Goal: Task Accomplishment & Management: Complete application form

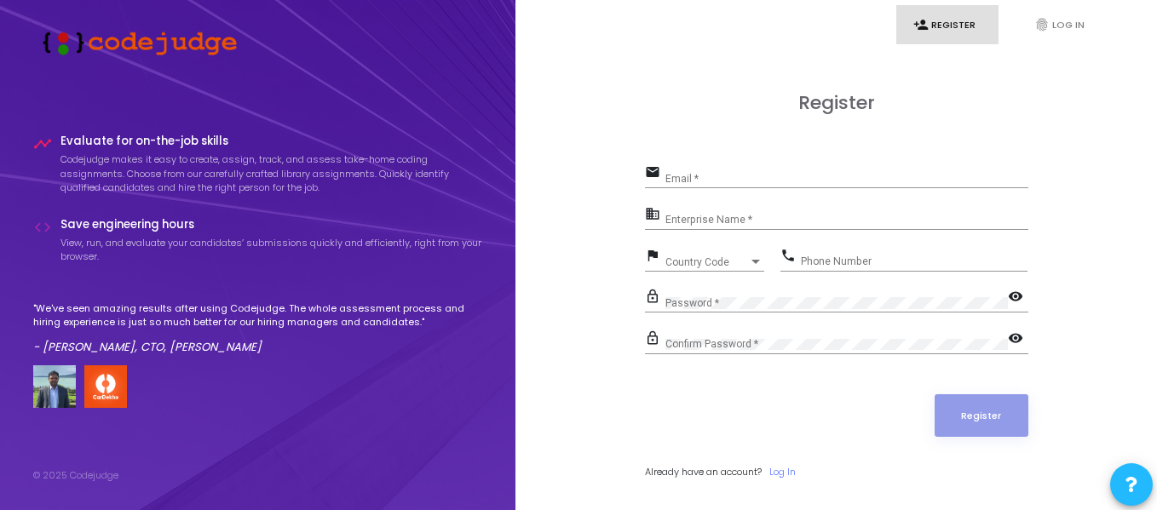
click at [746, 215] on input "Enterprise Name *" at bounding box center [846, 221] width 363 height 12
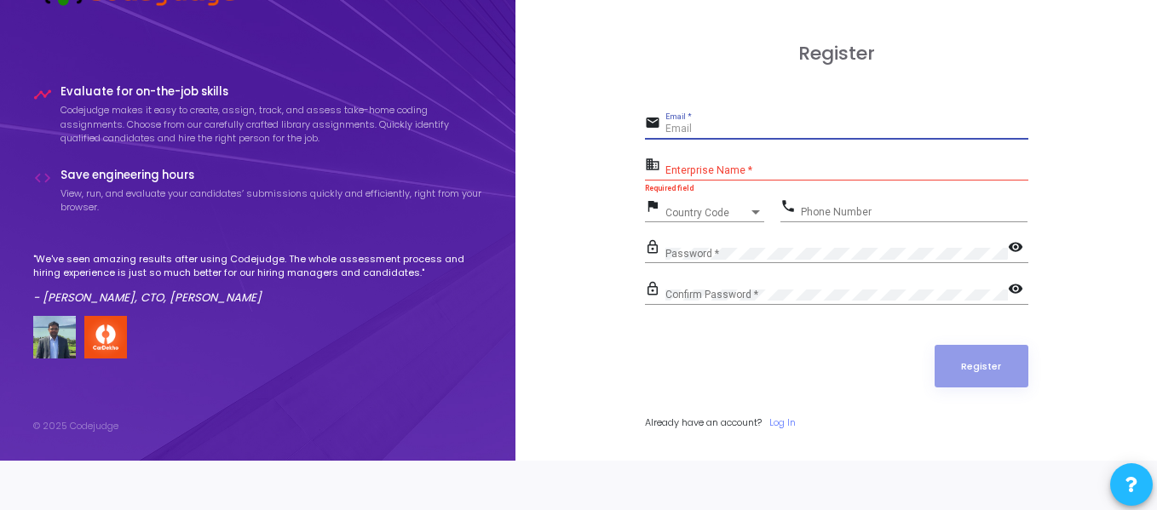
click at [721, 132] on input "Email *" at bounding box center [846, 130] width 363 height 12
type input "[EMAIL_ADDRESS][DOMAIN_NAME]"
click at [766, 166] on input "Enterprise Name *" at bounding box center [846, 171] width 363 height 12
click at [546, 202] on div "Register email [EMAIL_ADDRESS][DOMAIN_NAME] Email * business Enterprise Name * …" at bounding box center [836, 255] width 604 height 510
click at [714, 171] on input "Enterprise Name *" at bounding box center [846, 171] width 363 height 12
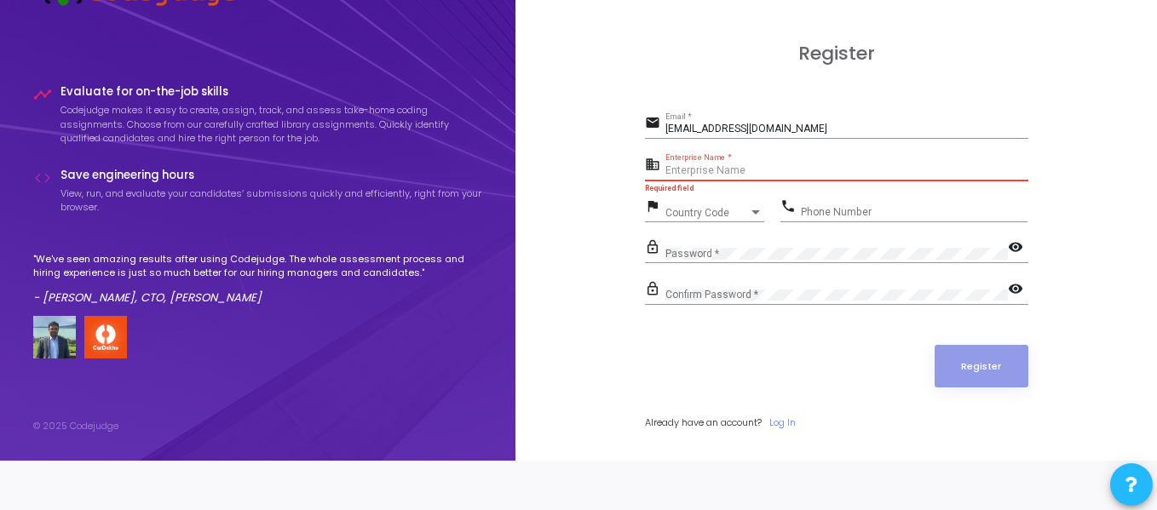
click at [744, 173] on input "Enterprise Name *" at bounding box center [846, 171] width 363 height 12
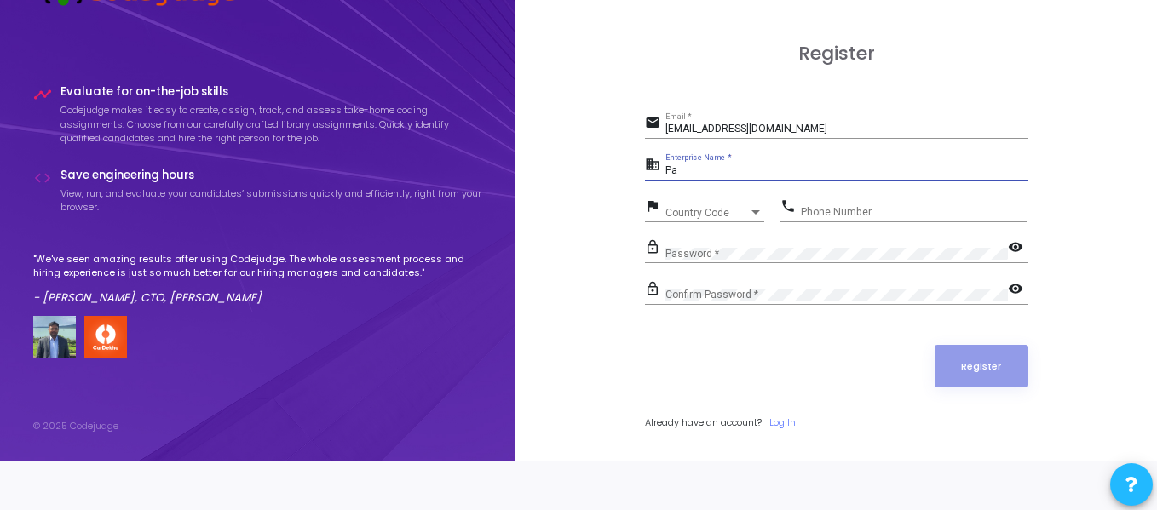
type input "P"
type input "Student"
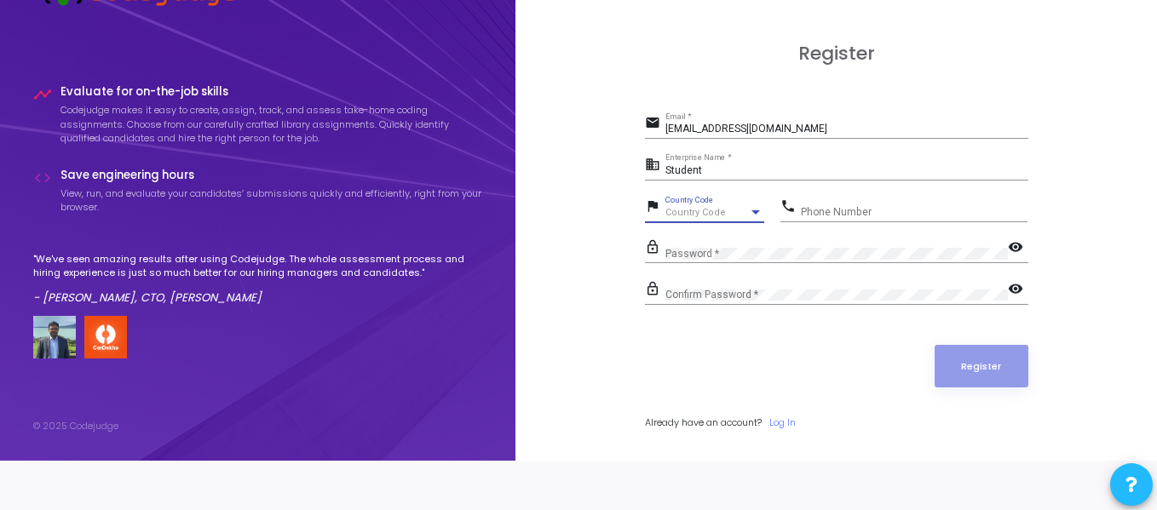
click at [738, 211] on div "Country Code" at bounding box center [706, 213] width 83 height 10
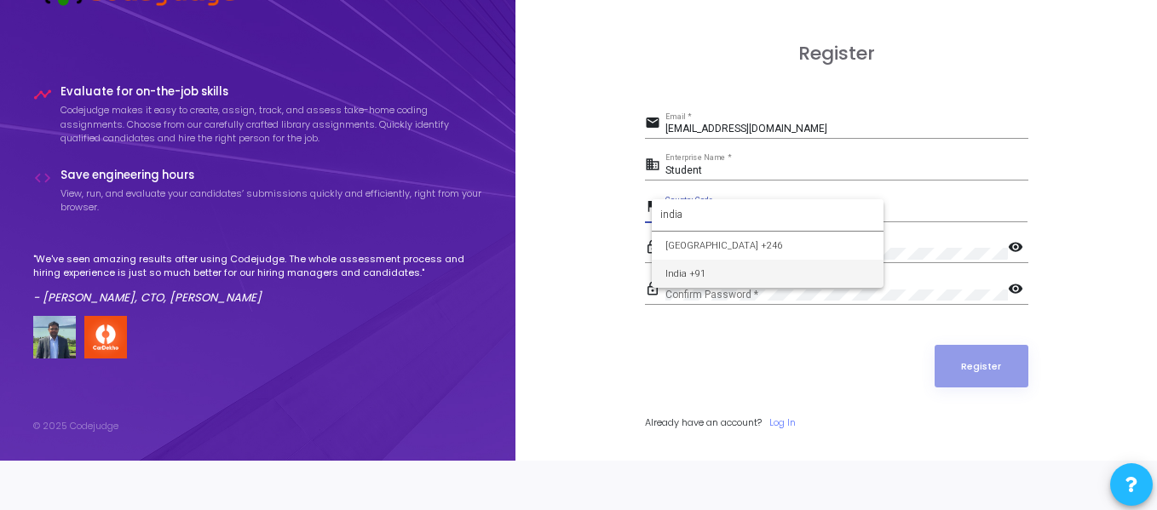
type input "india"
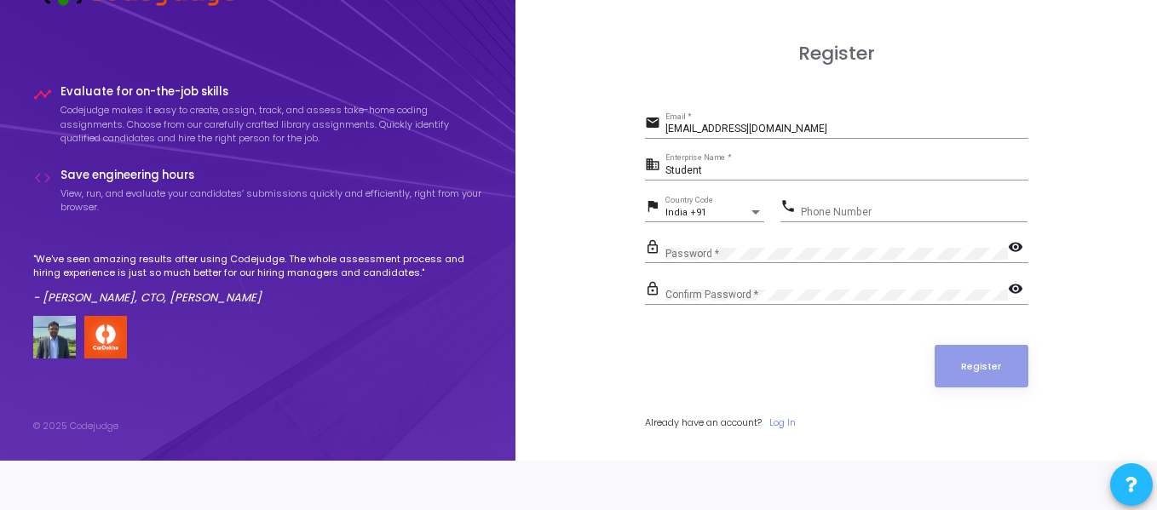
click at [843, 202] on div "Phone Number" at bounding box center [914, 208] width 227 height 26
click at [844, 205] on div "Phone Number" at bounding box center [914, 208] width 227 height 26
type input "9727380992"
click at [754, 262] on div "Password *" at bounding box center [836, 250] width 342 height 26
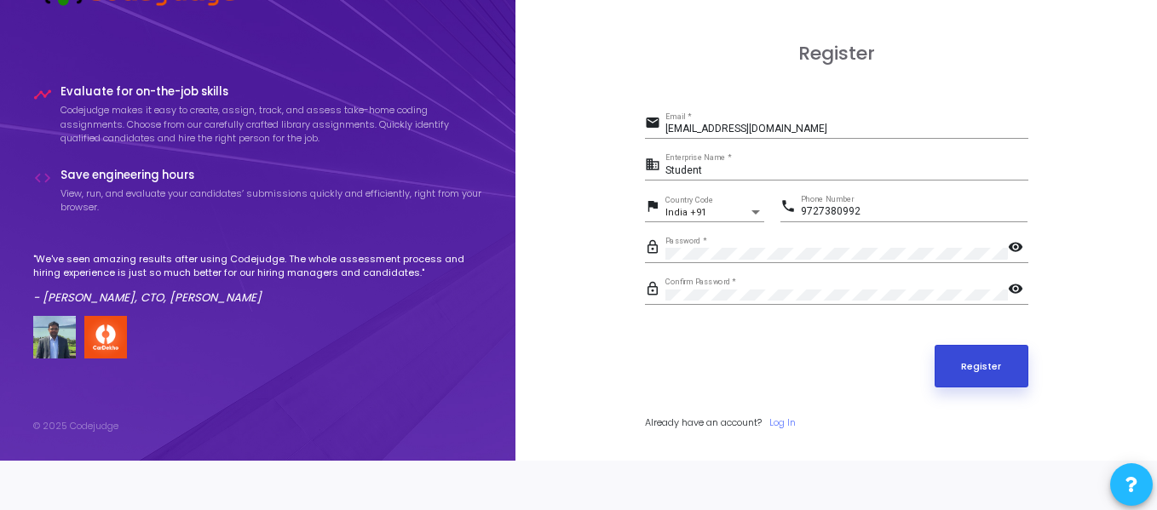
click at [972, 365] on button "Register" at bounding box center [981, 366] width 94 height 43
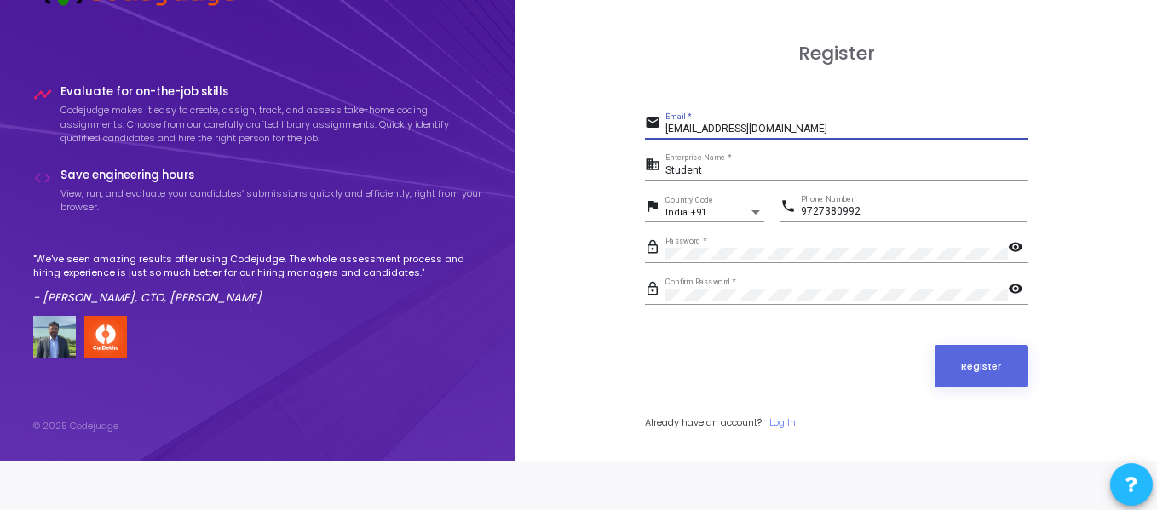
click at [807, 131] on input "[EMAIL_ADDRESS][DOMAIN_NAME]" at bounding box center [846, 130] width 363 height 12
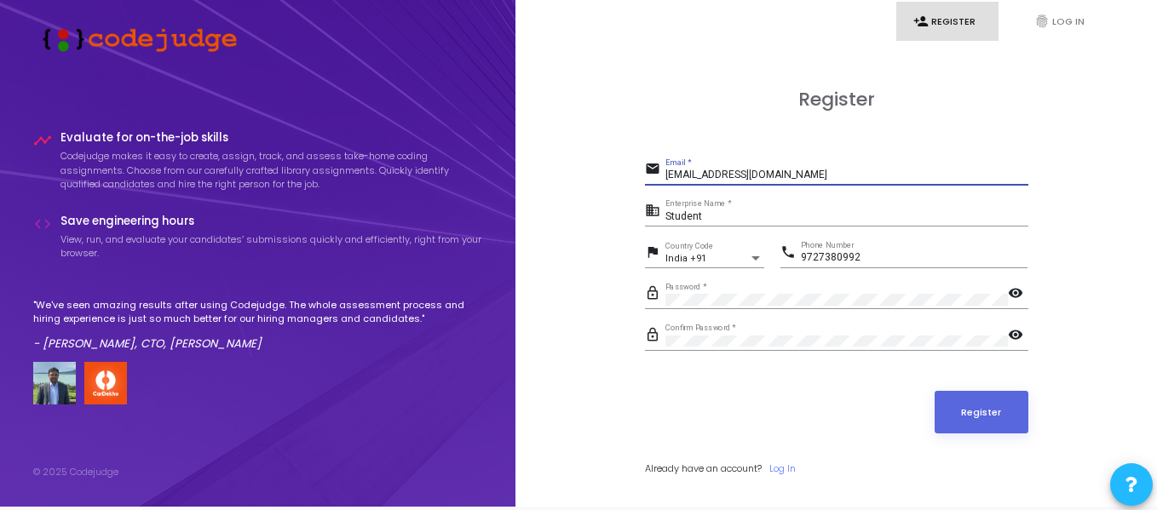
scroll to position [0, 0]
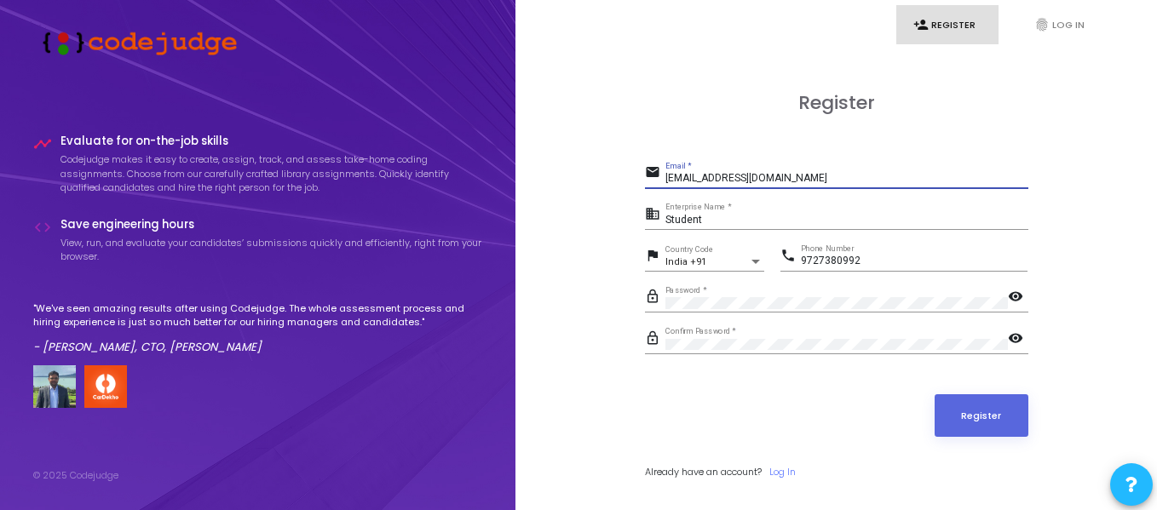
click at [790, 181] on input "[EMAIL_ADDRESS][DOMAIN_NAME]" at bounding box center [846, 179] width 363 height 12
click at [578, 198] on div "Register email [EMAIL_ADDRESS][DOMAIN_NAME] Email * business Student Enterprise…" at bounding box center [836, 304] width 604 height 510
click at [669, 177] on input "[EMAIL_ADDRESS][DOMAIN_NAME]" at bounding box center [846, 179] width 363 height 12
click at [700, 174] on input "[EMAIL_ADDRESS][DOMAIN_NAME]" at bounding box center [846, 179] width 363 height 12
click at [834, 89] on div "Register email [EMAIL_ADDRESS][DOMAIN_NAME] Email * business Student Enterprise…" at bounding box center [836, 304] width 604 height 510
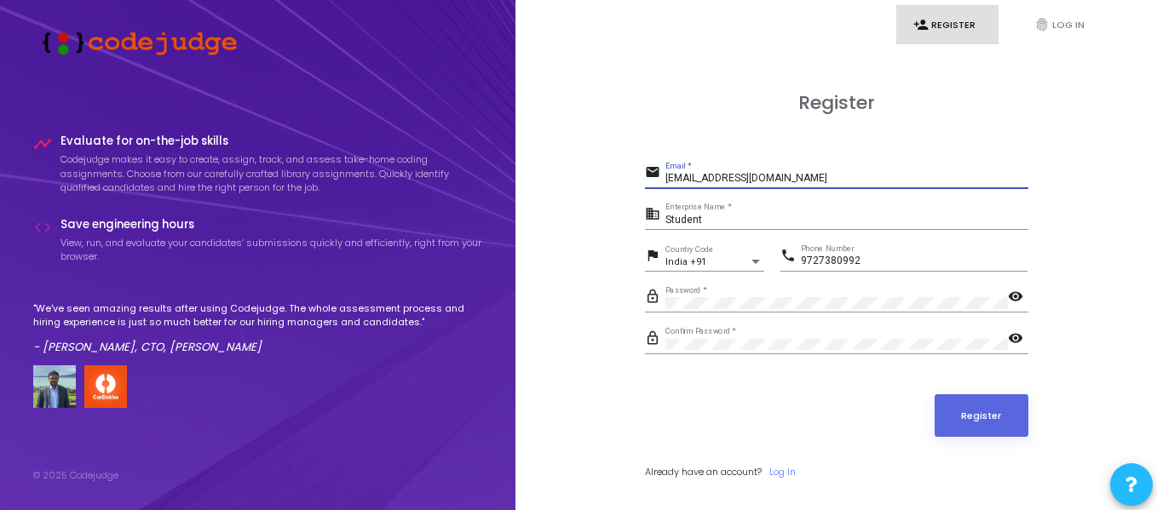
click at [837, 175] on input "[EMAIL_ADDRESS][DOMAIN_NAME]" at bounding box center [846, 179] width 363 height 12
click at [834, 150] on div "Register email [EMAIL_ADDRESS][DOMAIN_NAME] Email * business Student Enterprise…" at bounding box center [836, 304] width 383 height 425
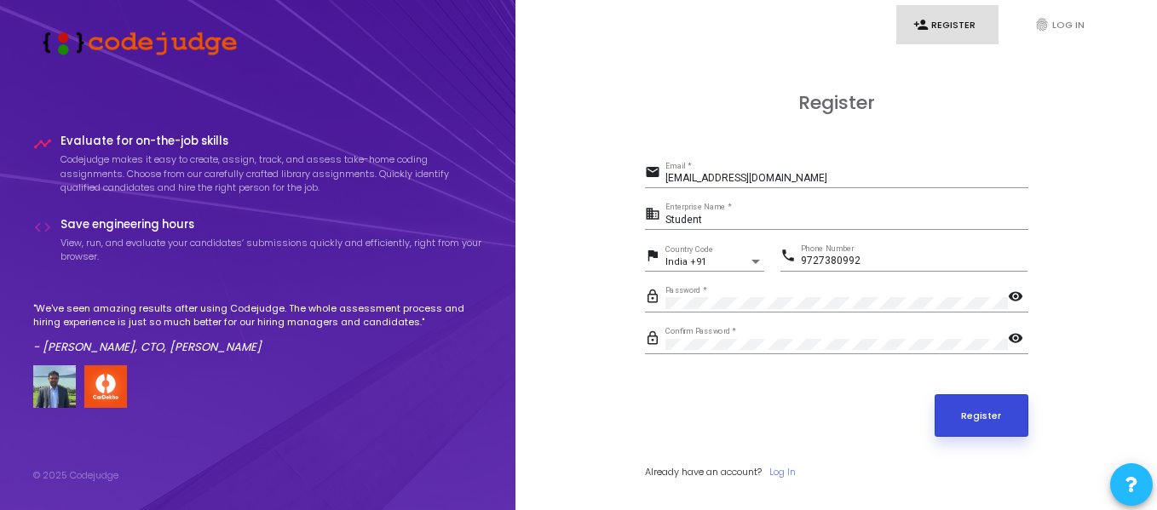
click at [975, 422] on button "Register" at bounding box center [981, 415] width 94 height 43
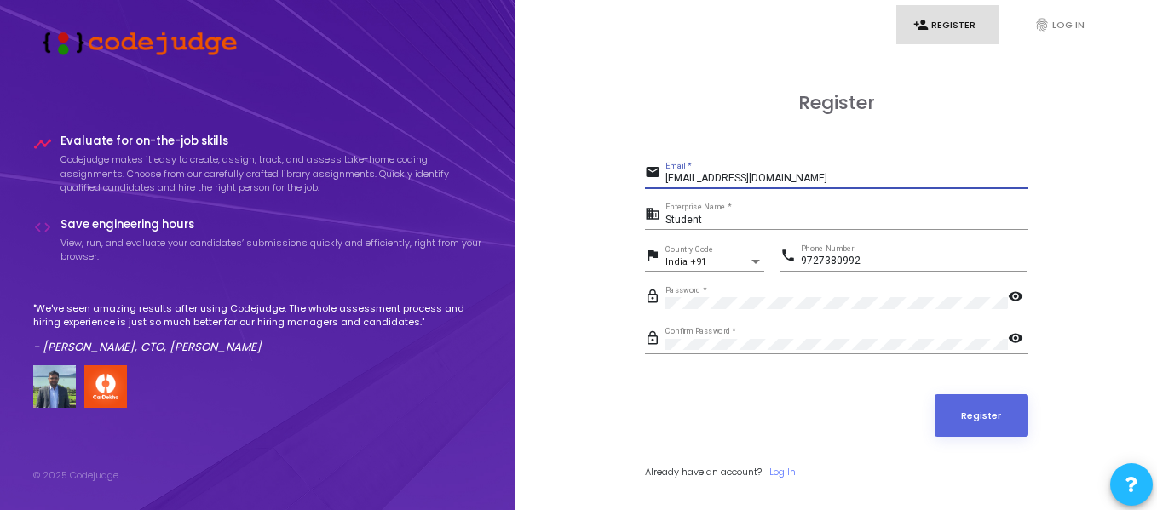
click at [802, 178] on input "[EMAIL_ADDRESS][DOMAIN_NAME]" at bounding box center [846, 179] width 363 height 12
click at [749, 96] on h3 "Register" at bounding box center [836, 103] width 383 height 22
click at [957, 24] on link "person_add Register" at bounding box center [947, 25] width 102 height 40
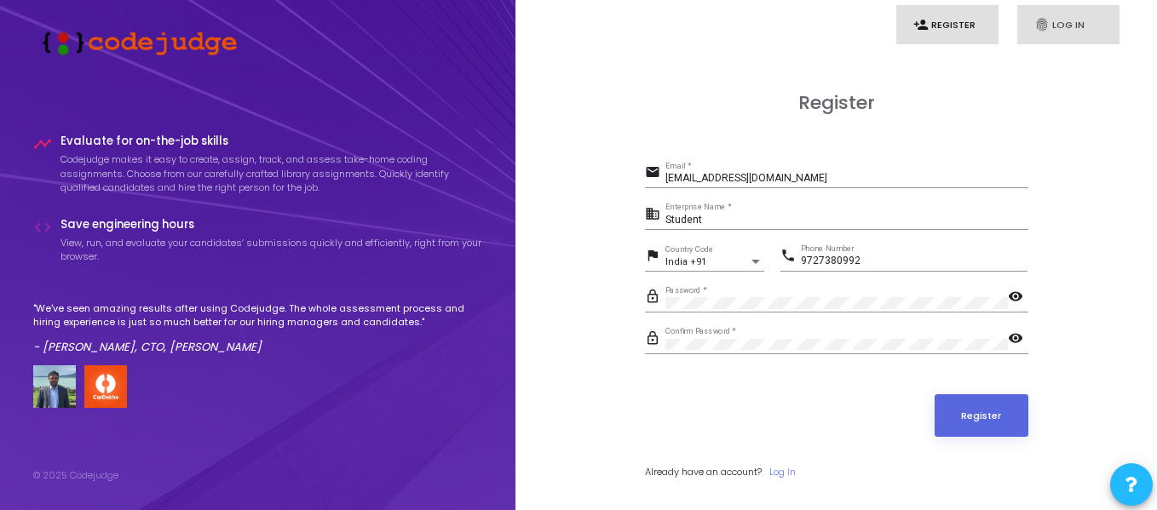
click at [1072, 24] on link "fingerprint Log In" at bounding box center [1068, 25] width 102 height 40
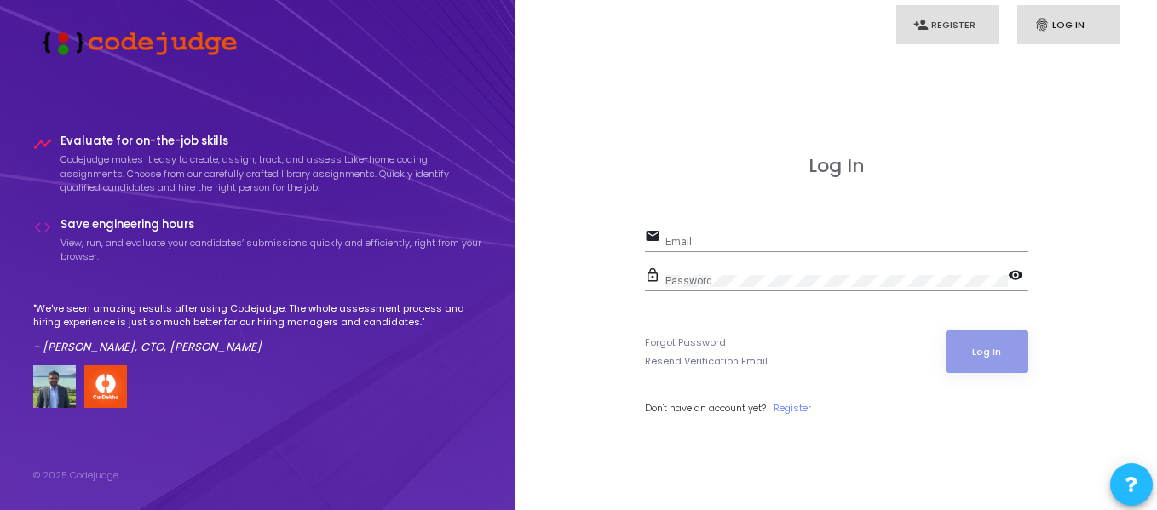
click at [951, 32] on link "person_add Register" at bounding box center [947, 25] width 102 height 40
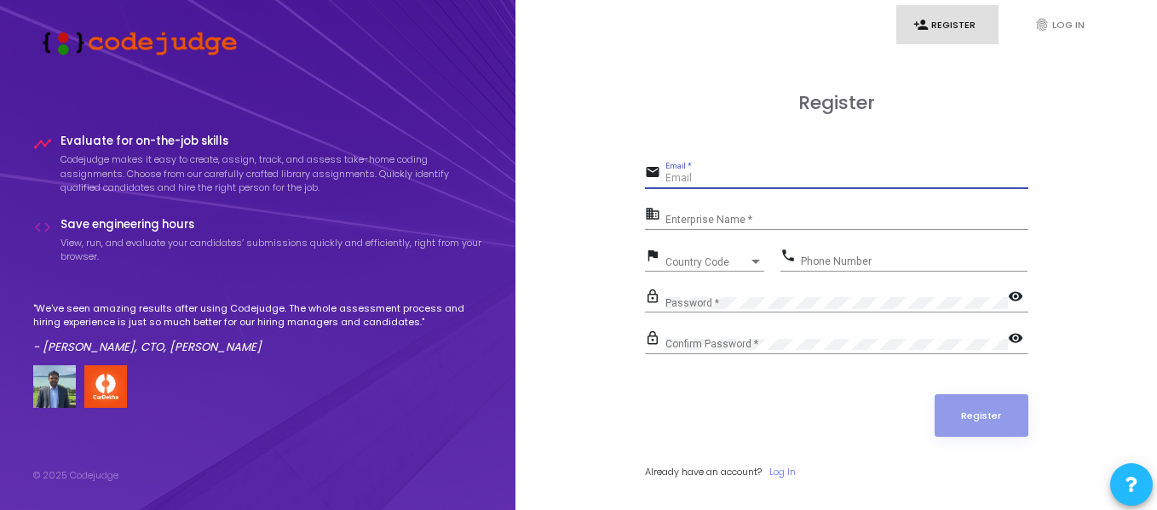
click at [723, 183] on input "Email *" at bounding box center [846, 179] width 363 height 12
type input "[EMAIL_ADDRESS][DOMAIN_NAME]"
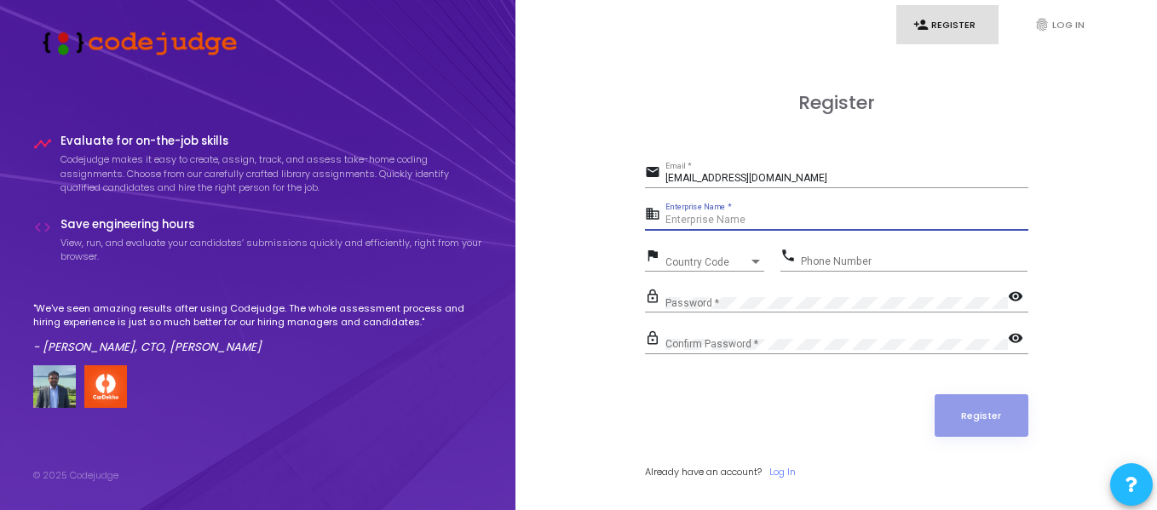
click at [749, 216] on input "Enterprise Name *" at bounding box center [846, 221] width 363 height 12
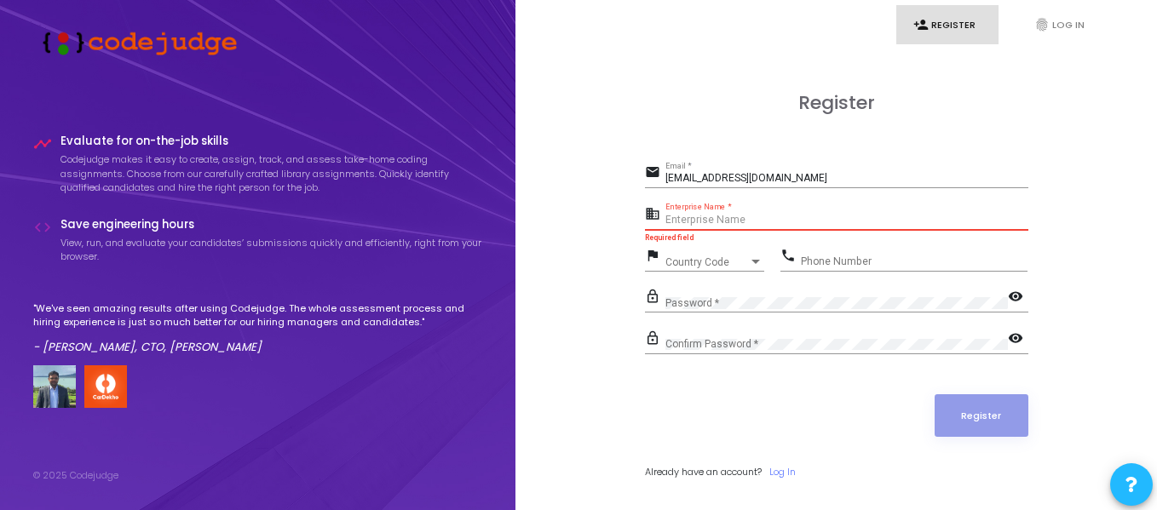
click at [738, 222] on input "Enterprise Name *" at bounding box center [846, 221] width 363 height 12
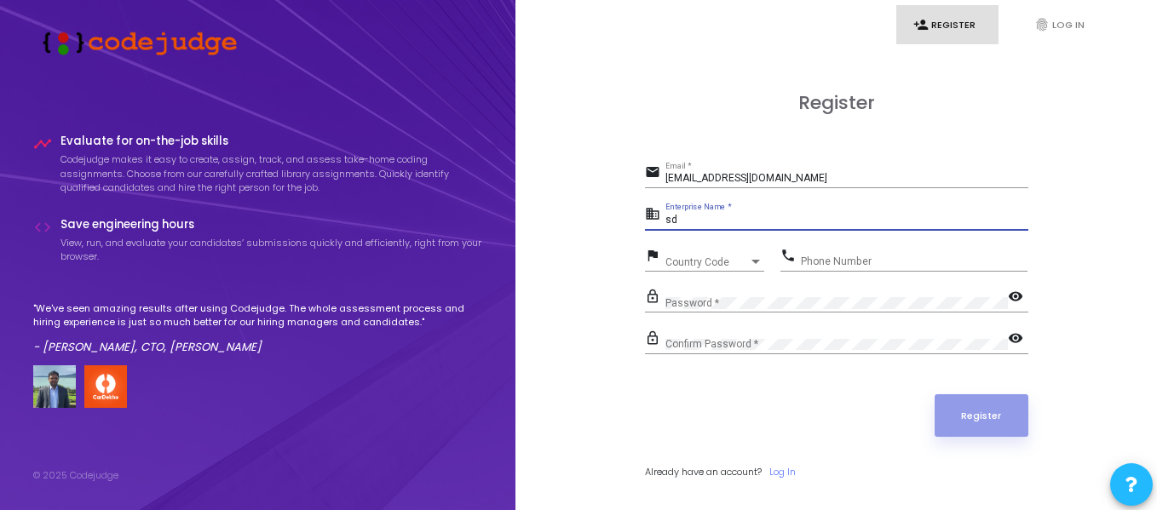
type input "sd"
click at [781, 293] on div "Password *" at bounding box center [836, 299] width 342 height 26
click at [739, 336] on div "Confirm Password *" at bounding box center [836, 341] width 342 height 26
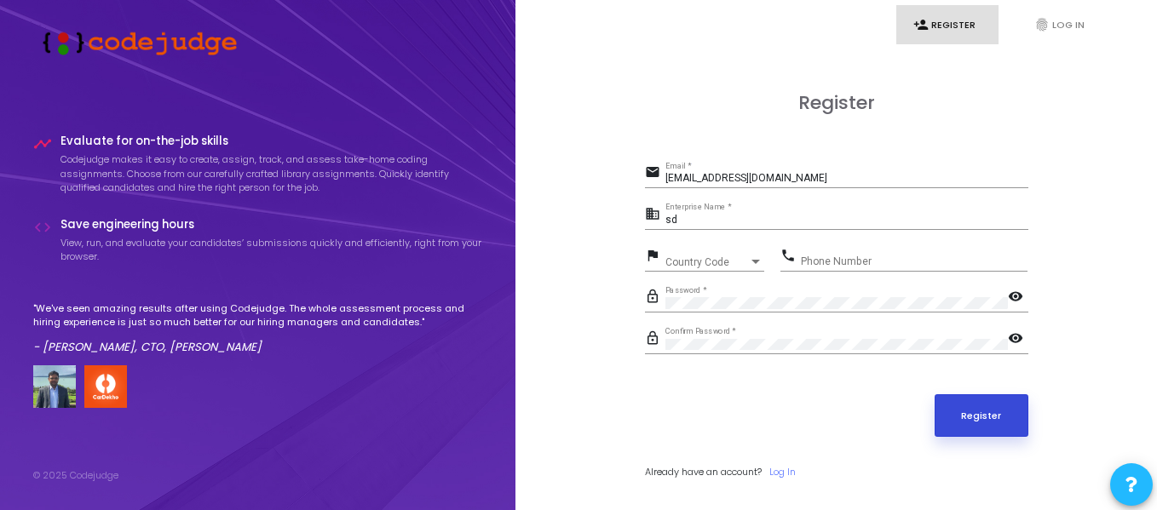
click at [1003, 434] on button "Register" at bounding box center [981, 415] width 94 height 43
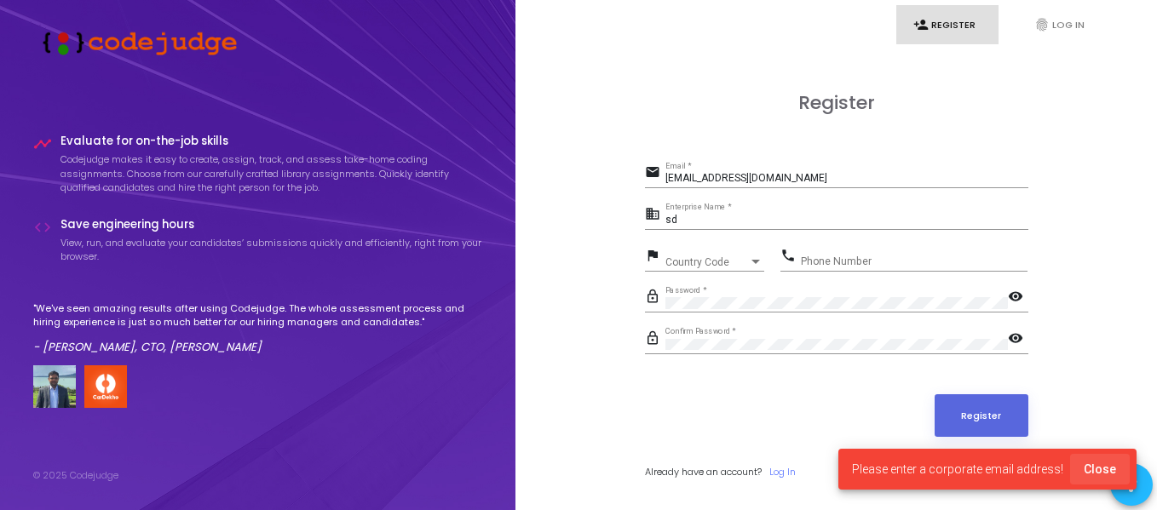
click at [1109, 468] on span "Close" at bounding box center [1099, 470] width 32 height 14
